Goal: Task Accomplishment & Management: Manage account settings

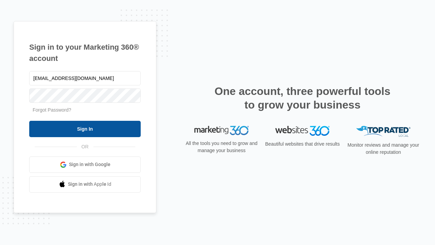
click at [85, 128] on input "Sign In" at bounding box center [84, 129] width 111 height 16
